Goal: Download file/media

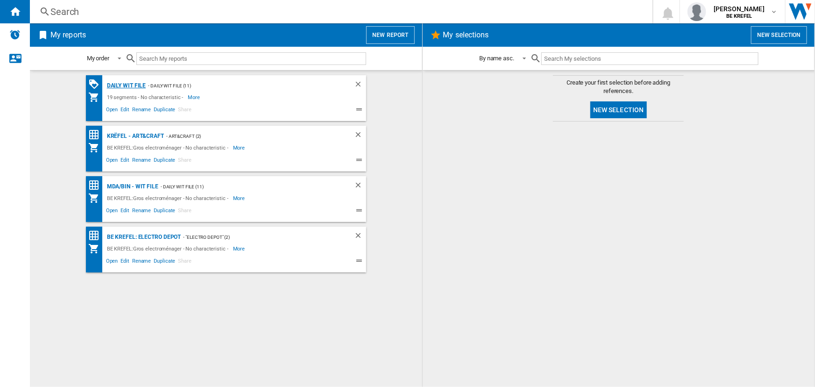
click at [126, 85] on div "Daily WIT file" at bounding box center [126, 86] width 42 height 12
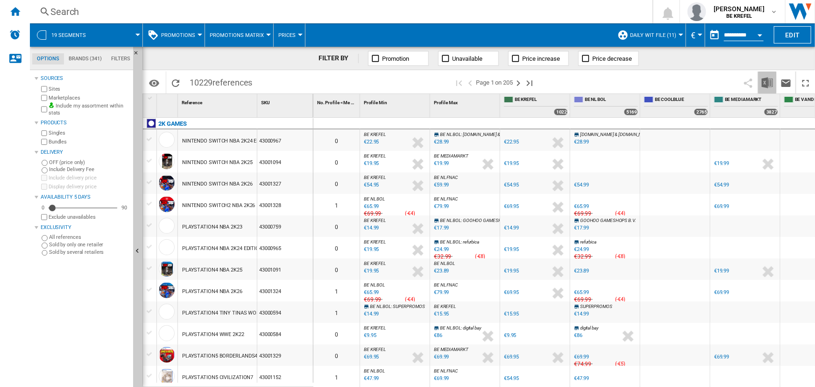
click at [775, 80] on button "Download in Excel" at bounding box center [767, 82] width 19 height 22
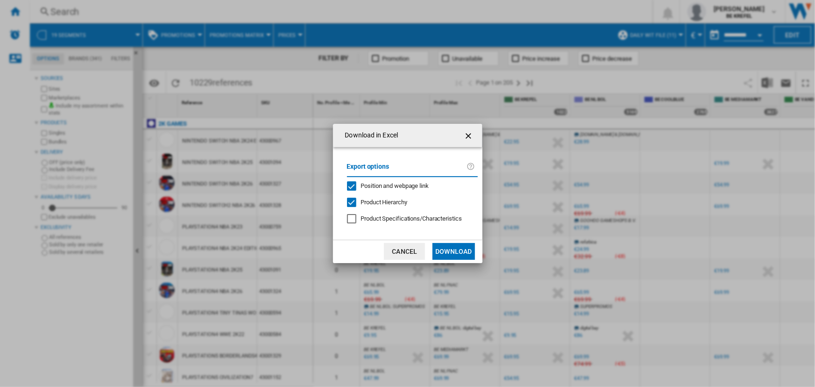
click at [437, 251] on button "Download" at bounding box center [453, 251] width 42 height 17
